Goal: Complete application form

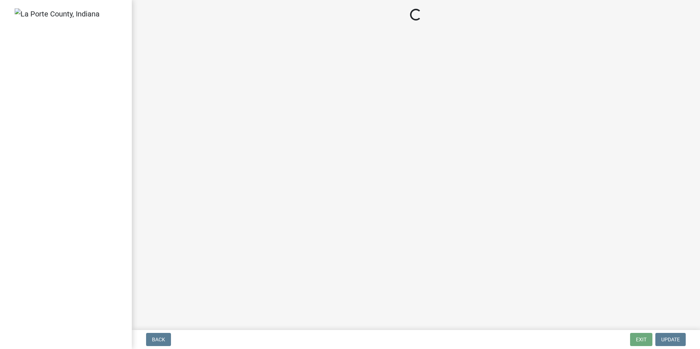
select select "[GEOGRAPHIC_DATA]"
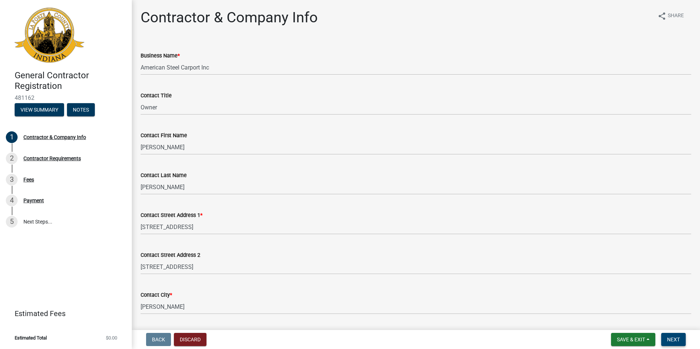
click at [674, 337] on span "Next" at bounding box center [673, 340] width 13 height 6
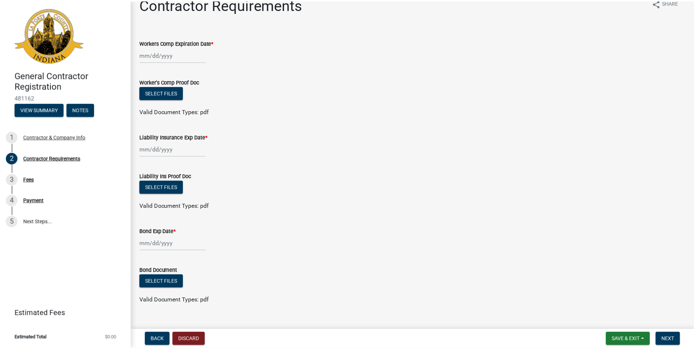
scroll to position [26, 0]
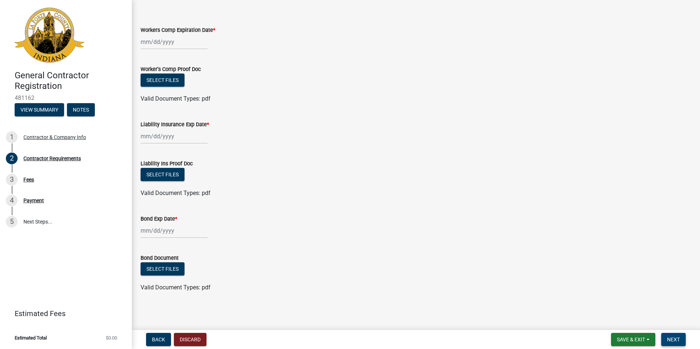
click at [670, 341] on span "Next" at bounding box center [673, 340] width 13 height 6
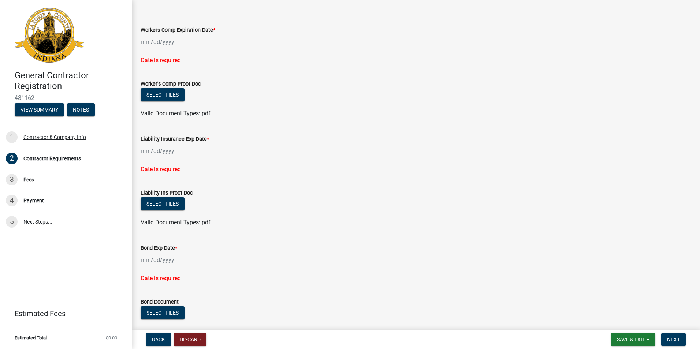
click at [162, 42] on div at bounding box center [174, 41] width 67 height 15
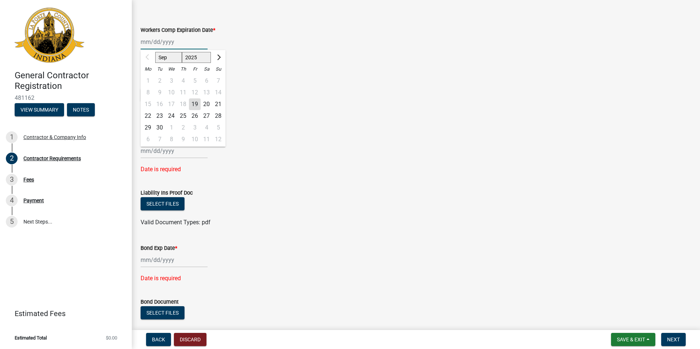
click at [163, 42] on input "Workers Comp Expiration Date *" at bounding box center [174, 41] width 67 height 15
click at [353, 50] on div "Workers Comp Expiration Date * Sep Oct Nov [DATE] 2026 2027 2028 2029 2030 2031…" at bounding box center [416, 39] width 550 height 49
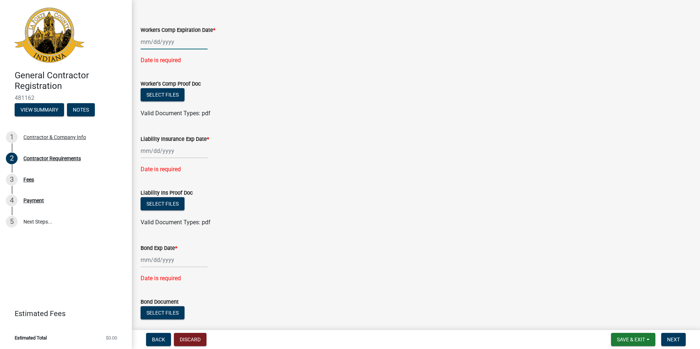
click at [160, 44] on div at bounding box center [174, 41] width 67 height 15
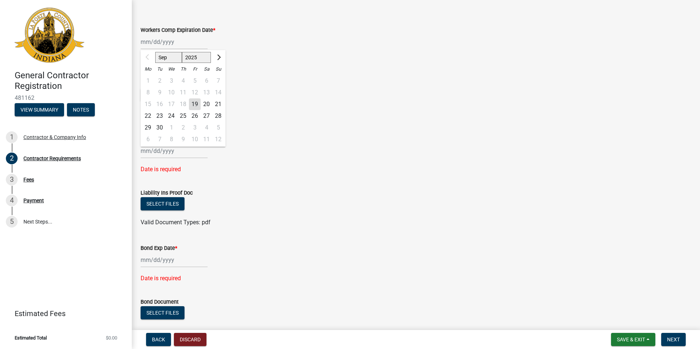
click at [203, 56] on select "2025 2026 2027 2028 2029 2030 2031 2032 2033 2034 2035 2036 2037 2038 2039 2040…" at bounding box center [196, 57] width 29 height 11
select select "2026"
click at [182, 52] on select "2025 2026 2027 2028 2029 2030 2031 2032 2033 2034 2035 2036 2037 2038 2039 2040…" at bounding box center [196, 57] width 29 height 11
click at [162, 57] on select "Jan Feb Mar Apr May Jun [DATE] Aug Sep Oct Nov Dec" at bounding box center [170, 57] width 30 height 11
select select "5"
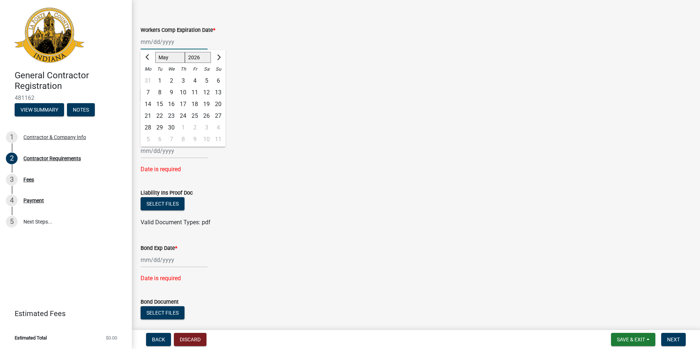
click at [155, 52] on select "Jan Feb Mar Apr May Jun [DATE] Aug Sep Oct Nov Dec" at bounding box center [170, 57] width 30 height 11
click at [220, 127] on div "31" at bounding box center [218, 128] width 12 height 12
type input "[DATE]"
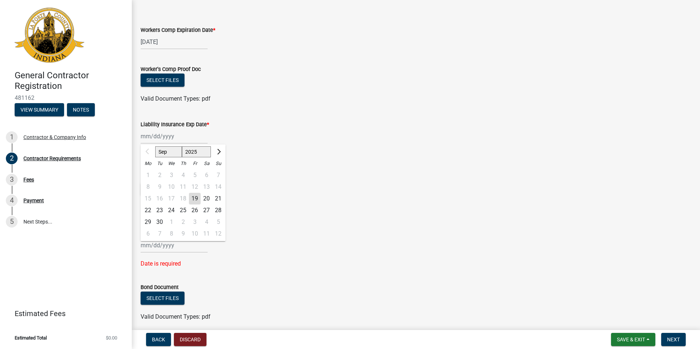
click at [167, 135] on div "Sep Oct Nov [DATE] 2026 2027 2028 2029 2030 2031 2032 2033 2034 2035 2036 2037 …" at bounding box center [174, 136] width 67 height 15
click at [206, 153] on select "2025 2026 2027 2028 2029 2030 2031 2032 2033 2034 2035 2036 2037 2038 2039 2040…" at bounding box center [196, 151] width 29 height 11
select select "2026"
click at [182, 146] on select "2025 2026 2027 2028 2029 2030 2031 2032 2033 2034 2035 2036 2037 2038 2039 2040…" at bounding box center [196, 151] width 29 height 11
click at [174, 153] on select "Jan Feb Mar Apr May Jun [DATE] Aug Sep Oct Nov Dec" at bounding box center [170, 151] width 30 height 11
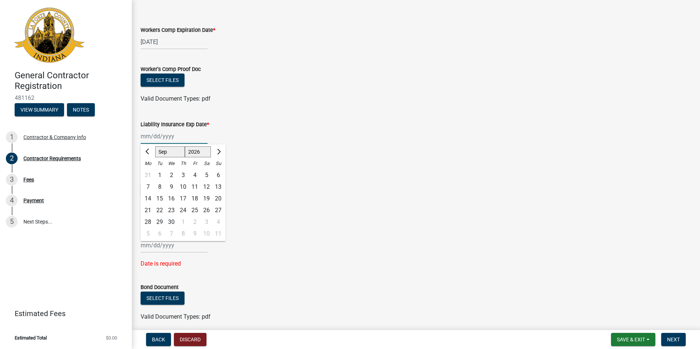
select select "5"
click at [155, 146] on select "Jan Feb Mar Apr May Jun [DATE] Aug Sep Oct Nov Dec" at bounding box center [170, 151] width 30 height 11
click at [218, 221] on div "31" at bounding box center [218, 222] width 12 height 12
type input "[DATE]"
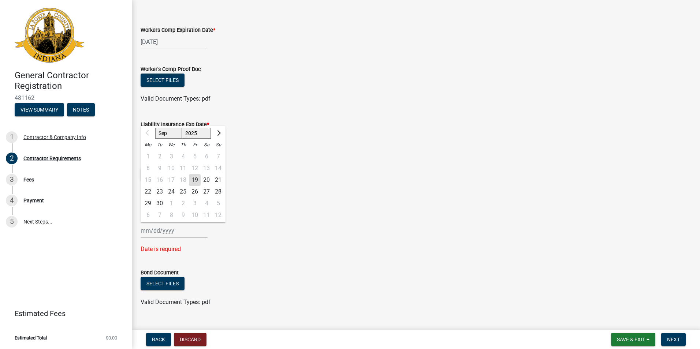
click at [162, 233] on div "Sep Oct Nov [DATE] 2026 2027 2028 2029 2030 2031 2032 2033 2034 2035 2036 2037 …" at bounding box center [174, 230] width 67 height 15
click at [203, 132] on select "2025 2026 2027 2028 2029 2030 2031 2032 2033 2034 2035 2036 2037 2038 2039 2040…" at bounding box center [196, 133] width 29 height 11
select select "2026"
click at [182, 128] on select "2025 2026 2027 2028 2029 2030 2031 2032 2033 2034 2035 2036 2037 2038 2039 2040…" at bounding box center [196, 133] width 29 height 11
click at [172, 133] on select "Jan Feb Mar Apr May Jun [DATE] Aug Sep Oct Nov Dec" at bounding box center [170, 133] width 30 height 11
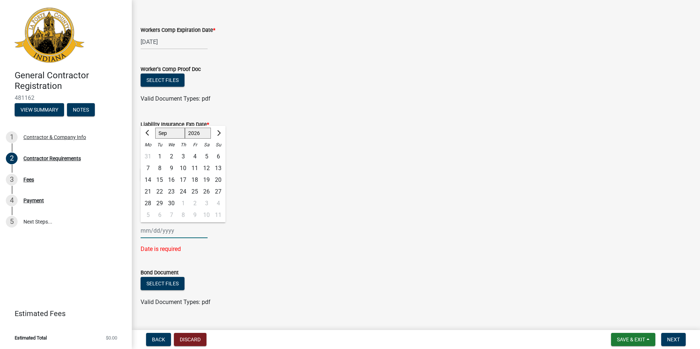
select select "3"
click at [155, 128] on select "Jan Feb Mar Apr May Jun [DATE] Aug Sep Oct Nov Dec" at bounding box center [170, 133] width 30 height 11
click at [161, 214] on div "31" at bounding box center [160, 215] width 12 height 12
type input "[DATE]"
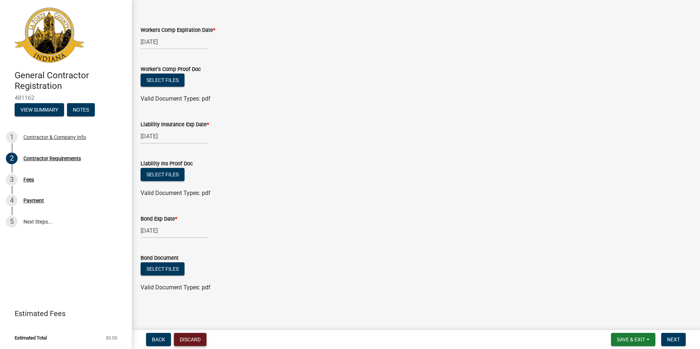
click at [190, 343] on button "Discard" at bounding box center [190, 339] width 33 height 13
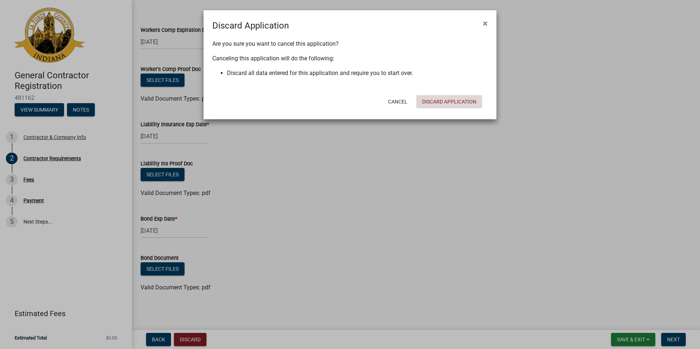
click at [443, 98] on button "Discard Application" at bounding box center [449, 101] width 66 height 13
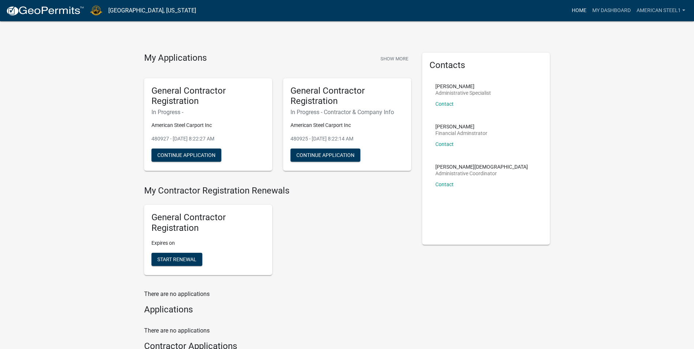
click at [579, 10] on link "Home" at bounding box center [579, 11] width 20 height 14
click at [392, 55] on button "Show More" at bounding box center [395, 59] width 34 height 12
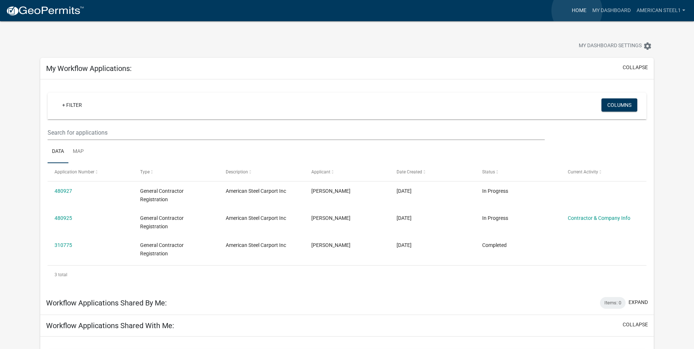
click at [577, 11] on link "Home" at bounding box center [579, 11] width 20 height 14
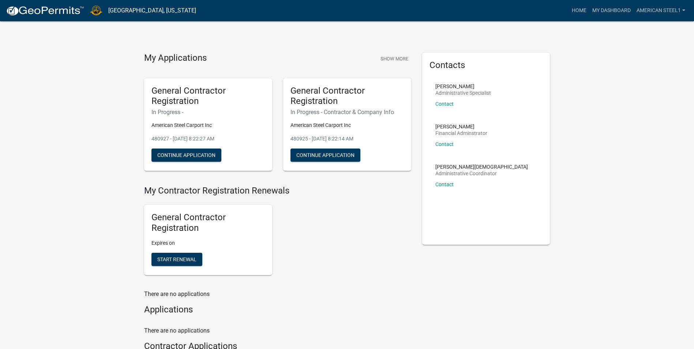
click at [117, 10] on link "[GEOGRAPHIC_DATA], [US_STATE]" at bounding box center [152, 10] width 88 height 12
click at [53, 7] on img at bounding box center [45, 10] width 78 height 11
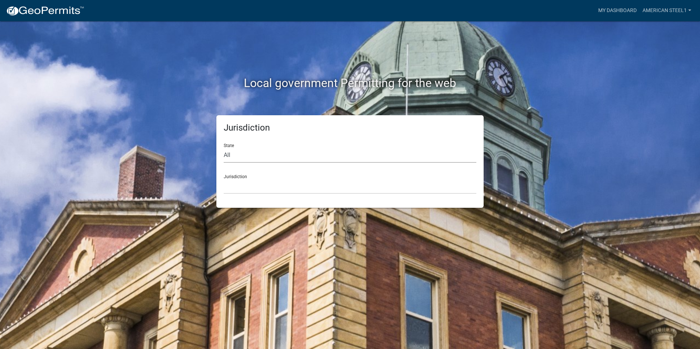
click at [244, 156] on select "All [US_STATE] [US_STATE] [US_STATE] [US_STATE] [US_STATE] [US_STATE] [US_STATE…" at bounding box center [350, 155] width 252 height 15
select select "[US_STATE]"
click at [224, 148] on select "All [US_STATE] [US_STATE] [US_STATE] [US_STATE] [US_STATE] [US_STATE] [US_STATE…" at bounding box center [350, 155] width 252 height 15
drag, startPoint x: 242, startPoint y: 183, endPoint x: 242, endPoint y: 188, distance: 5.1
click at [242, 183] on select "City of [GEOGRAPHIC_DATA], [US_STATE] City of [GEOGRAPHIC_DATA], [US_STATE] Cit…" at bounding box center [350, 186] width 252 height 15
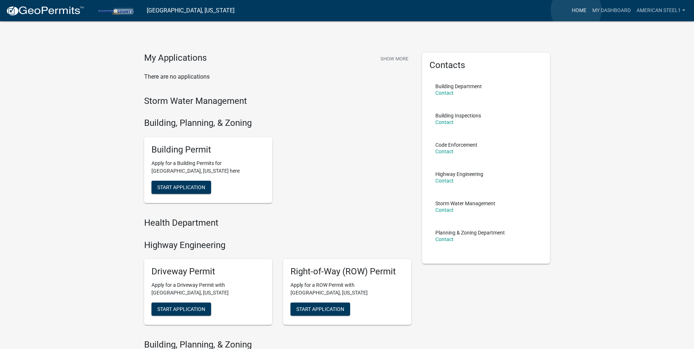
click at [576, 10] on link "Home" at bounding box center [579, 11] width 20 height 14
click at [615, 12] on link "My Dashboard" at bounding box center [612, 11] width 44 height 14
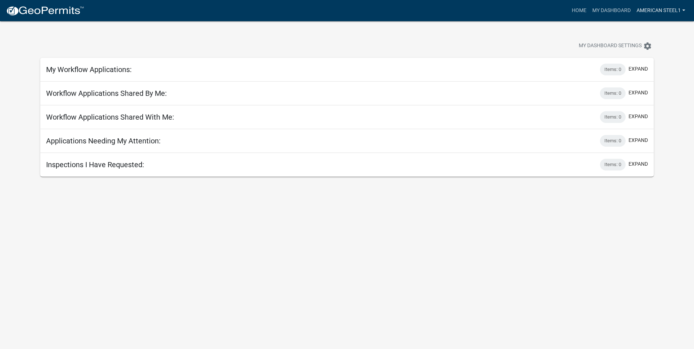
click at [663, 8] on link "American Steel1" at bounding box center [661, 11] width 55 height 14
click at [652, 28] on link "Account" at bounding box center [657, 30] width 63 height 18
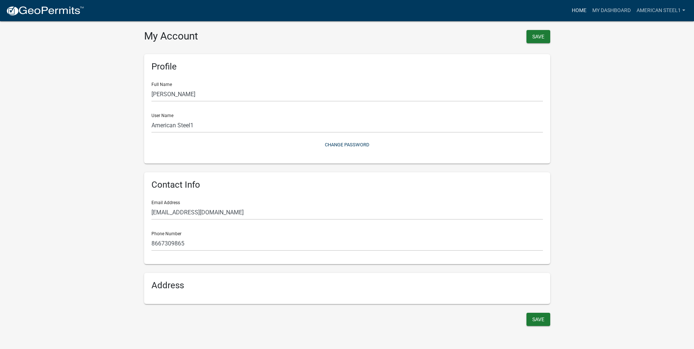
click at [582, 10] on link "Home" at bounding box center [579, 11] width 20 height 14
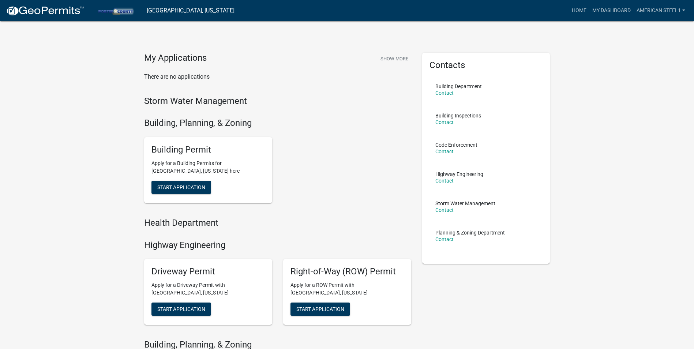
click at [61, 10] on img at bounding box center [45, 10] width 78 height 11
